Goal: Navigation & Orientation: Find specific page/section

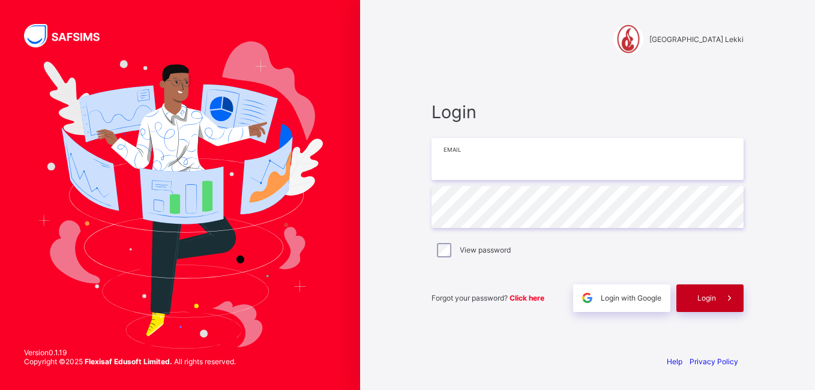
type input "**********"
click at [704, 297] on span "Login" at bounding box center [707, 298] width 19 height 9
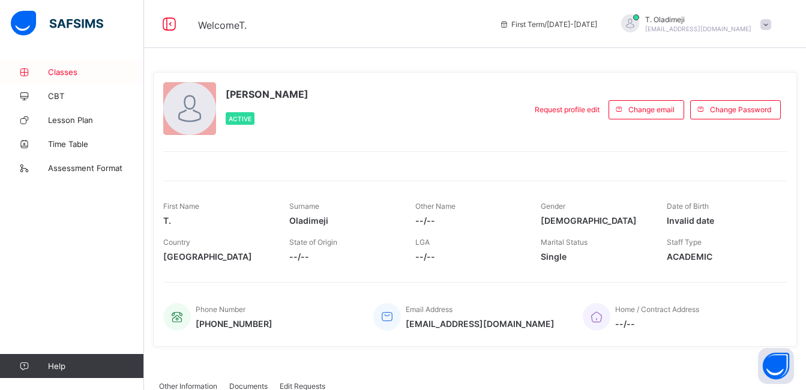
click at [64, 70] on span "Classes" at bounding box center [96, 72] width 96 height 10
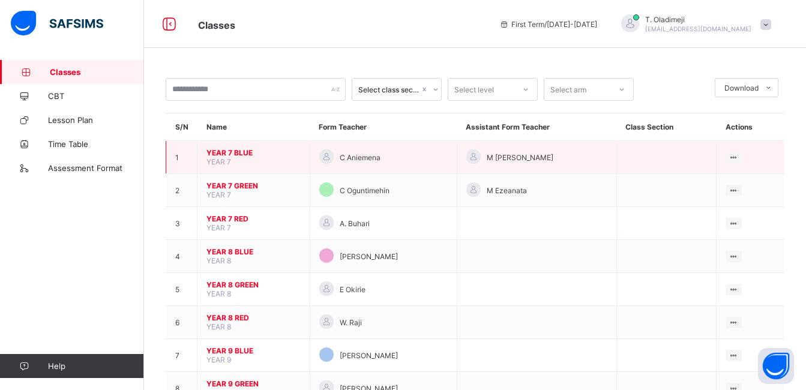
click at [231, 151] on span "YEAR 7 BLUE" at bounding box center [254, 152] width 94 height 9
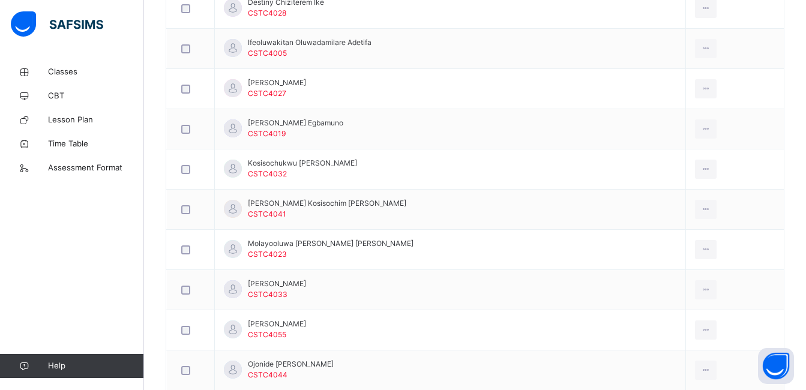
scroll to position [466, 0]
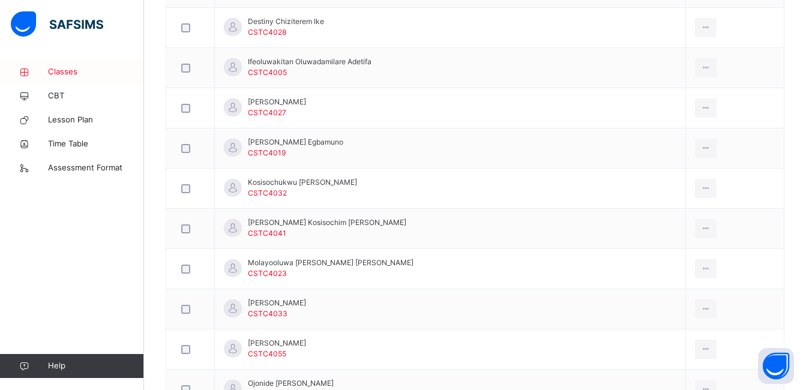
click at [70, 71] on span "Classes" at bounding box center [96, 72] width 96 height 12
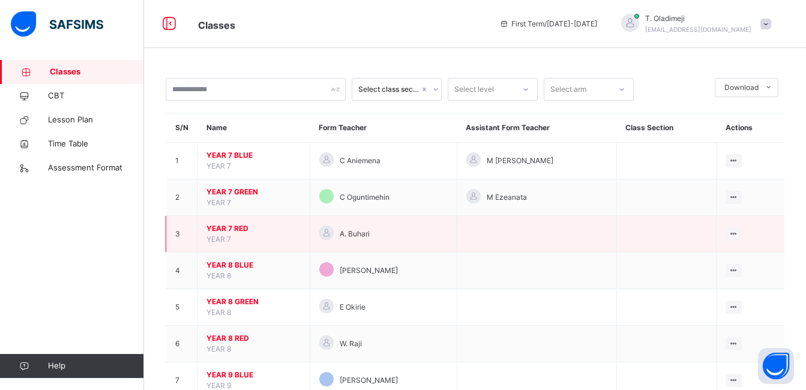
click at [229, 225] on span "YEAR 7 RED" at bounding box center [254, 228] width 94 height 11
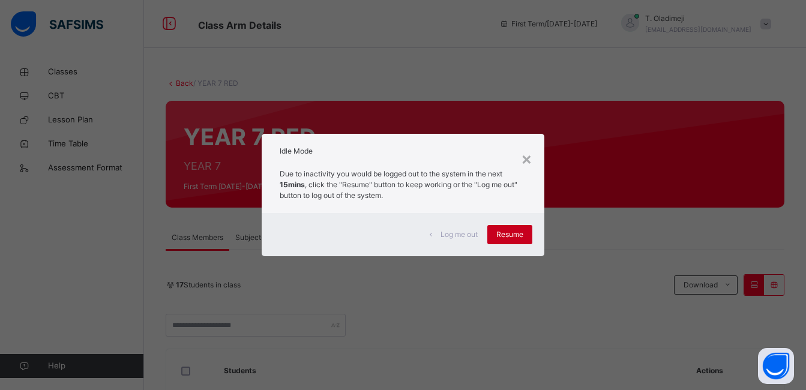
click at [518, 232] on span "Resume" at bounding box center [509, 234] width 27 height 11
